Goal: Check status: Check status

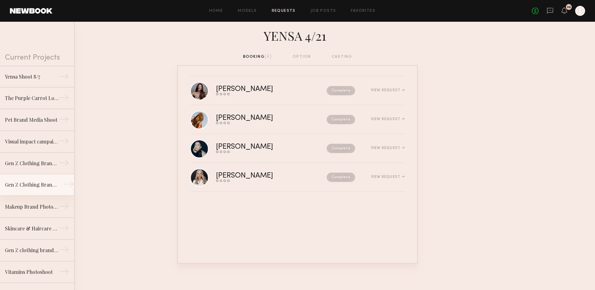
click at [33, 193] on link "Gen Z Clothing Brand Ecomm Shoot →" at bounding box center [37, 185] width 74 height 22
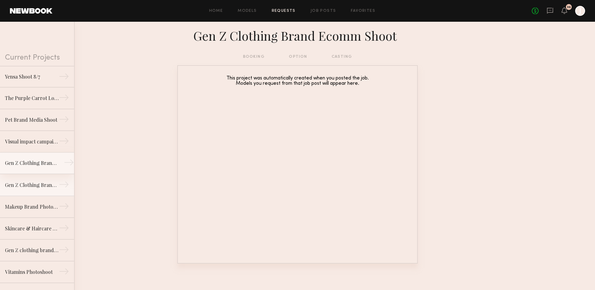
click at [29, 166] on div "Gen Z Clothing Brand Lifestyle Shoot" at bounding box center [32, 162] width 54 height 7
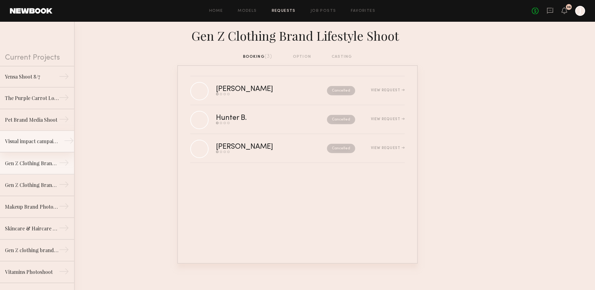
click at [24, 140] on div "Visual impact campaign" at bounding box center [32, 140] width 54 height 7
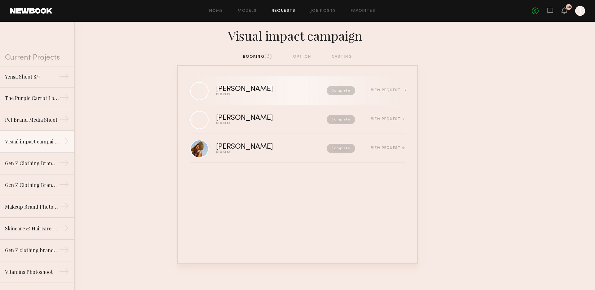
click at [390, 90] on div "View Request" at bounding box center [388, 90] width 34 height 4
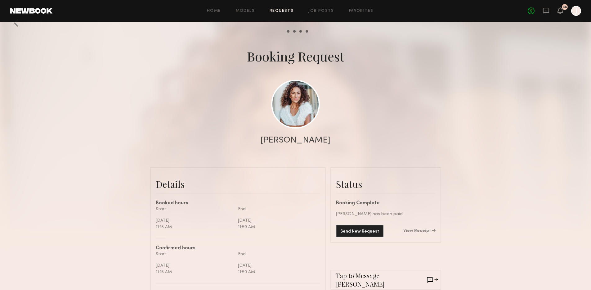
scroll to position [47, 0]
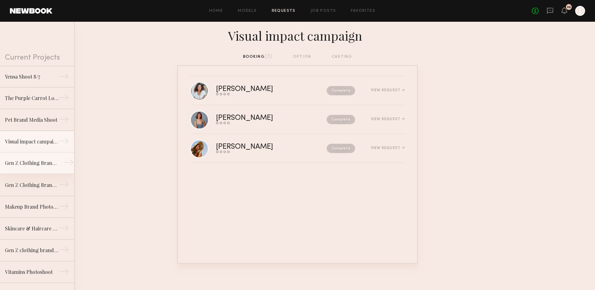
click at [34, 167] on link "Gen Z Clothing Brand Lifestyle Shoot →" at bounding box center [37, 163] width 74 height 22
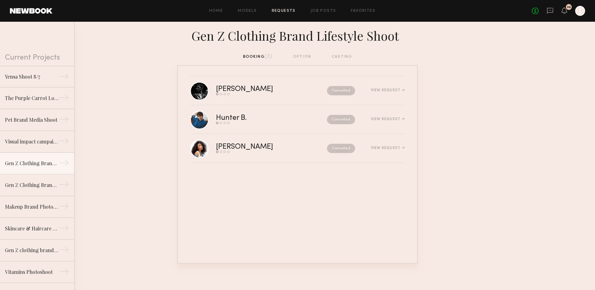
click at [259, 58] on div "booking (3) option casting" at bounding box center [297, 56] width 109 height 7
click at [260, 57] on div "booking (3) option casting" at bounding box center [297, 56] width 109 height 7
click at [264, 56] on div "booking (3) option casting" at bounding box center [297, 56] width 109 height 7
click at [266, 56] on div "booking (3) option casting" at bounding box center [297, 56] width 109 height 7
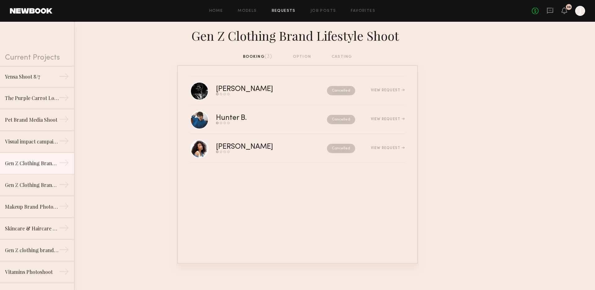
click at [270, 58] on div "booking (3) option casting" at bounding box center [297, 56] width 109 height 7
click at [302, 56] on div "booking (3) option casting" at bounding box center [297, 56] width 109 height 7
click at [265, 56] on div "booking (3) option casting" at bounding box center [297, 56] width 109 height 7
click at [52, 190] on link "Gen Z Clothing Brand Ecomm Shoot →" at bounding box center [37, 185] width 74 height 22
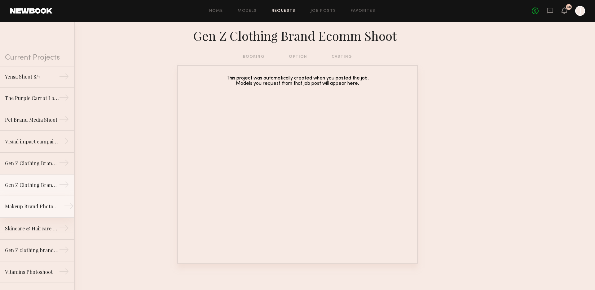
click at [41, 205] on div "Makeup Brand Photoshoot" at bounding box center [32, 205] width 54 height 7
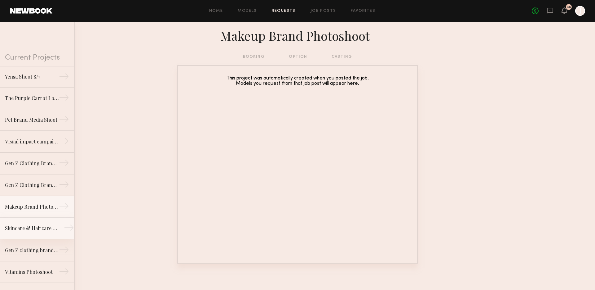
click at [35, 224] on link "Skincare & Haircare Campaign Shoot →" at bounding box center [37, 228] width 74 height 22
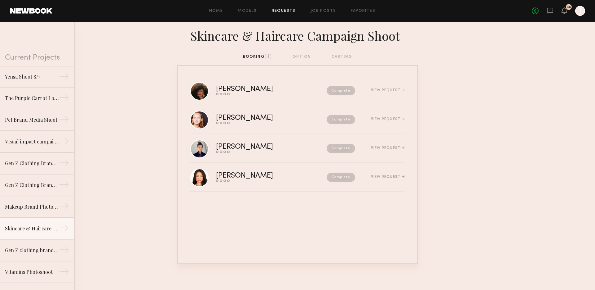
click at [257, 57] on div "booking (4) option casting" at bounding box center [297, 56] width 109 height 7
click at [395, 89] on div "View Request" at bounding box center [388, 90] width 34 height 4
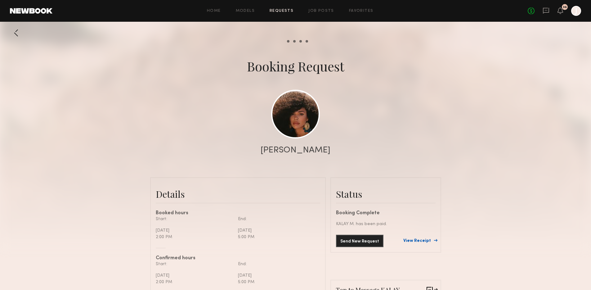
click at [421, 241] on link "View Receipt" at bounding box center [419, 240] width 32 height 4
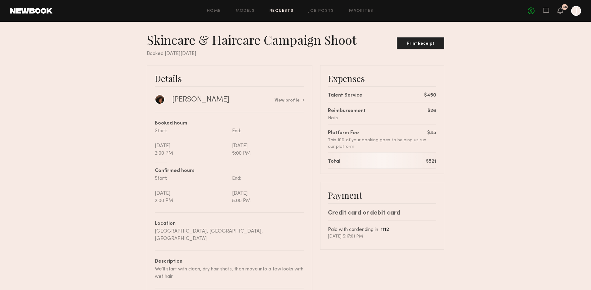
scroll to position [11, 0]
